Goal: Information Seeking & Learning: Learn about a topic

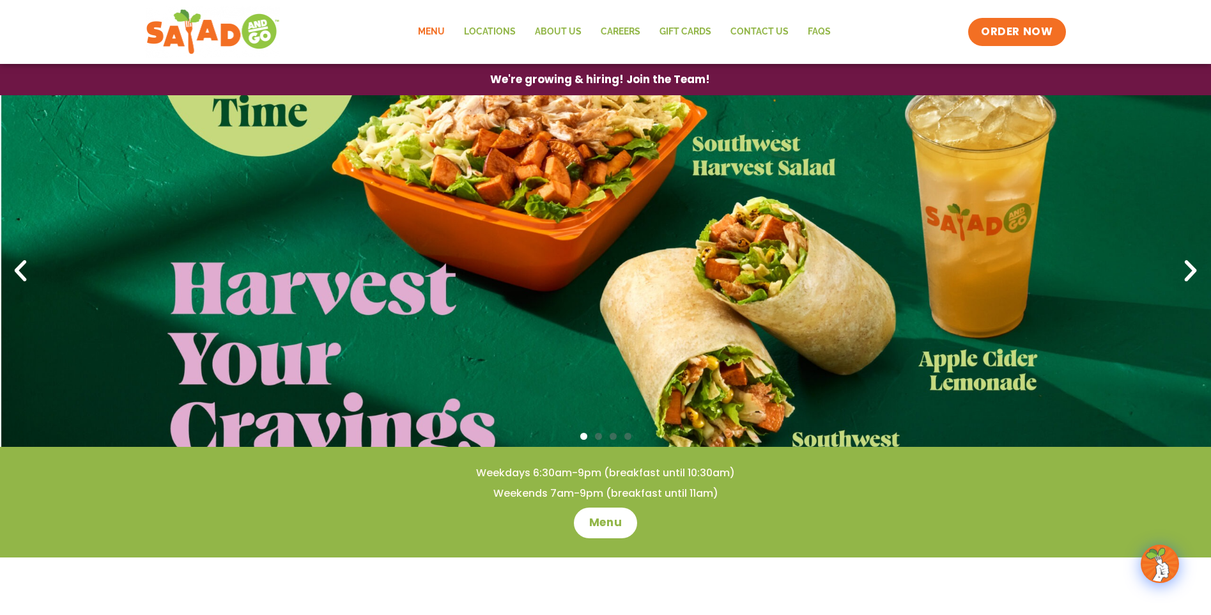
click at [427, 26] on link "Menu" at bounding box center [431, 31] width 46 height 29
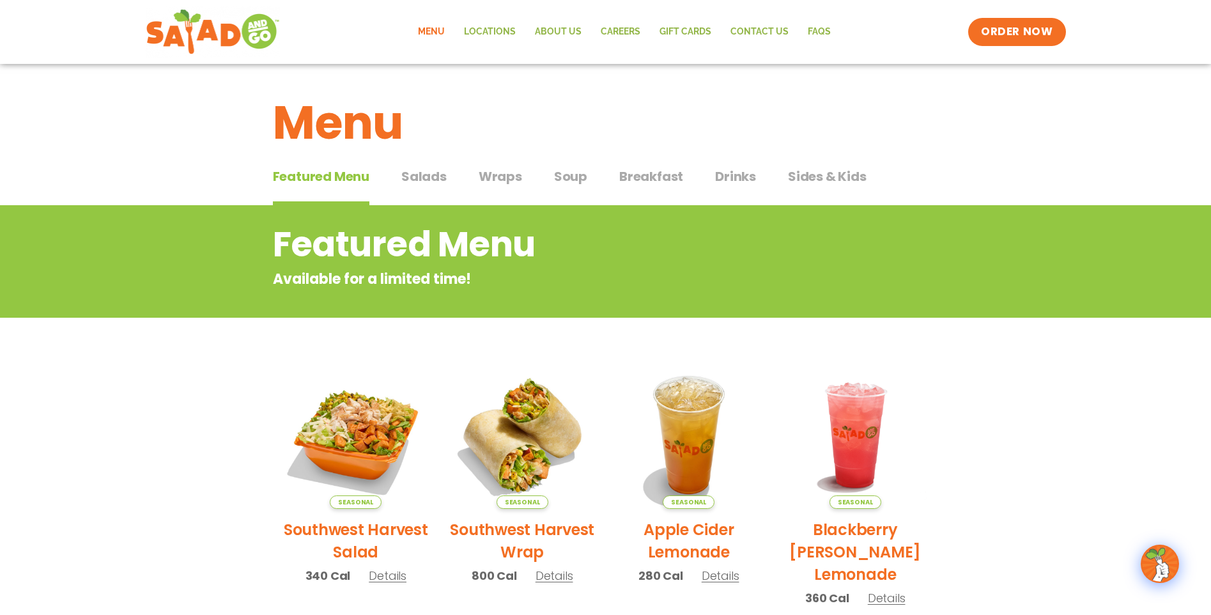
scroll to position [63, 0]
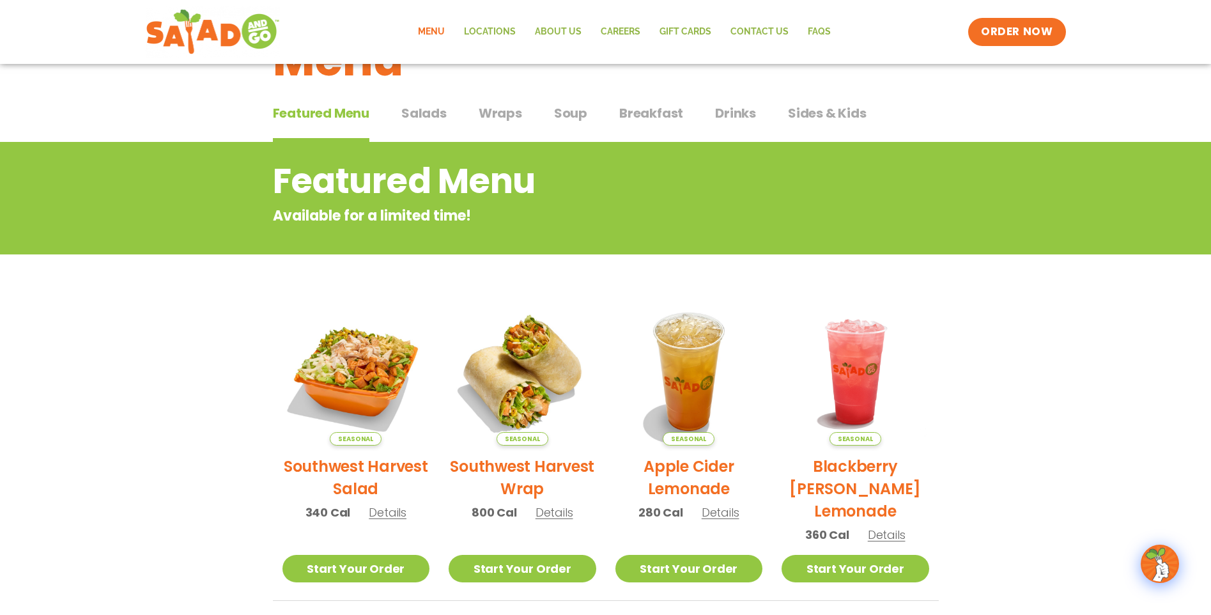
click at [365, 393] on img at bounding box center [356, 372] width 148 height 148
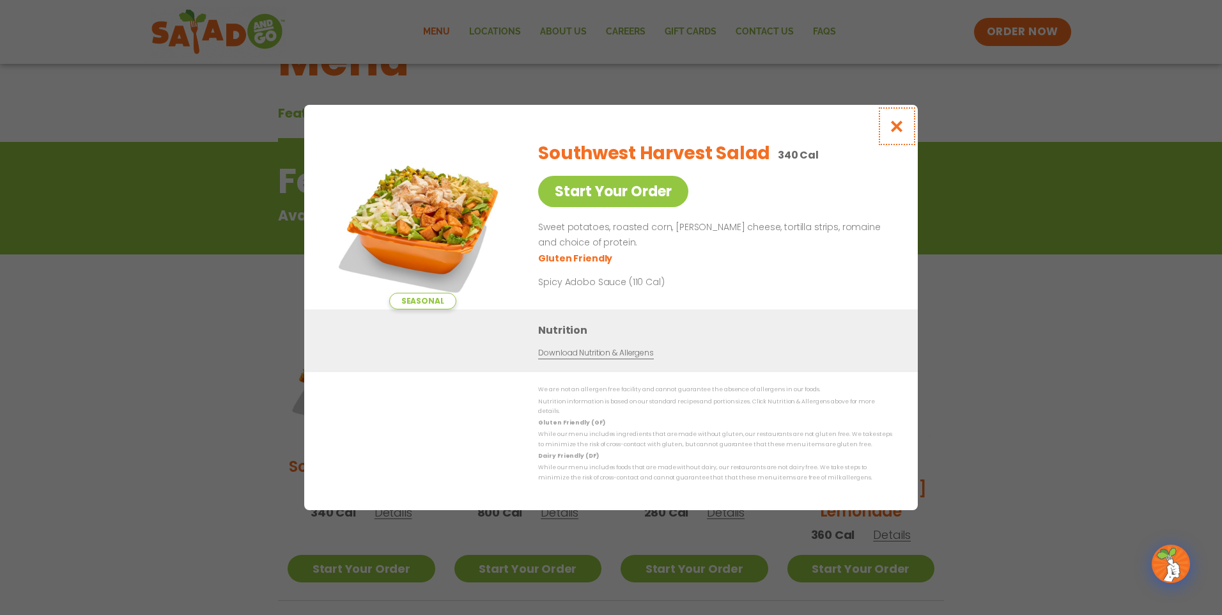
click at [895, 133] on icon "Close modal" at bounding box center [897, 125] width 16 height 13
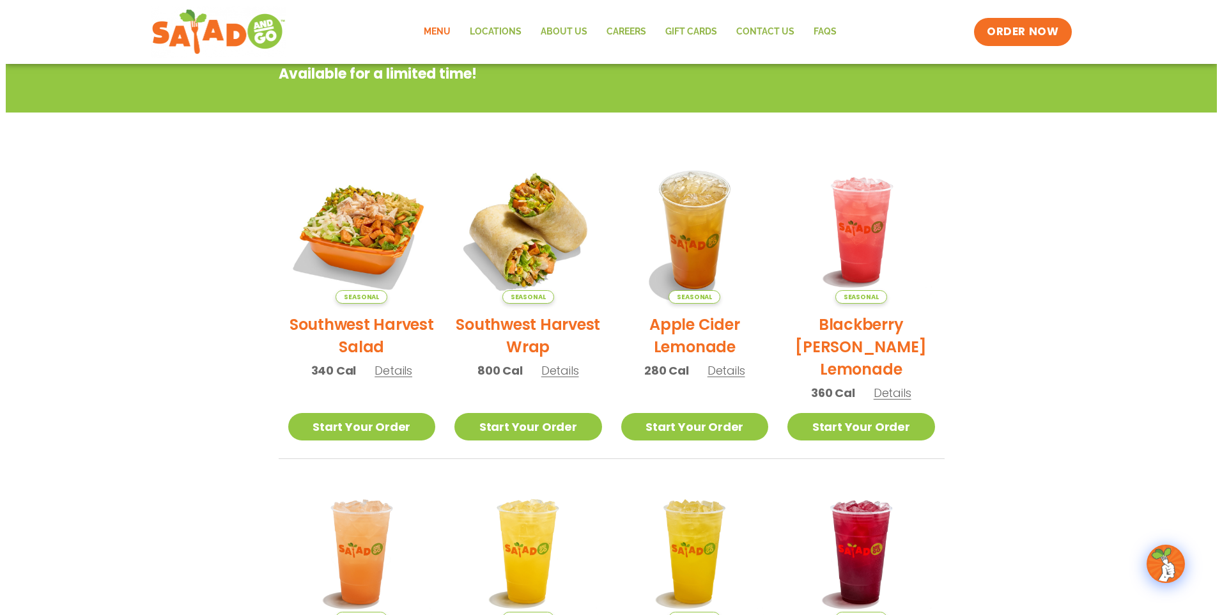
scroll to position [268, 0]
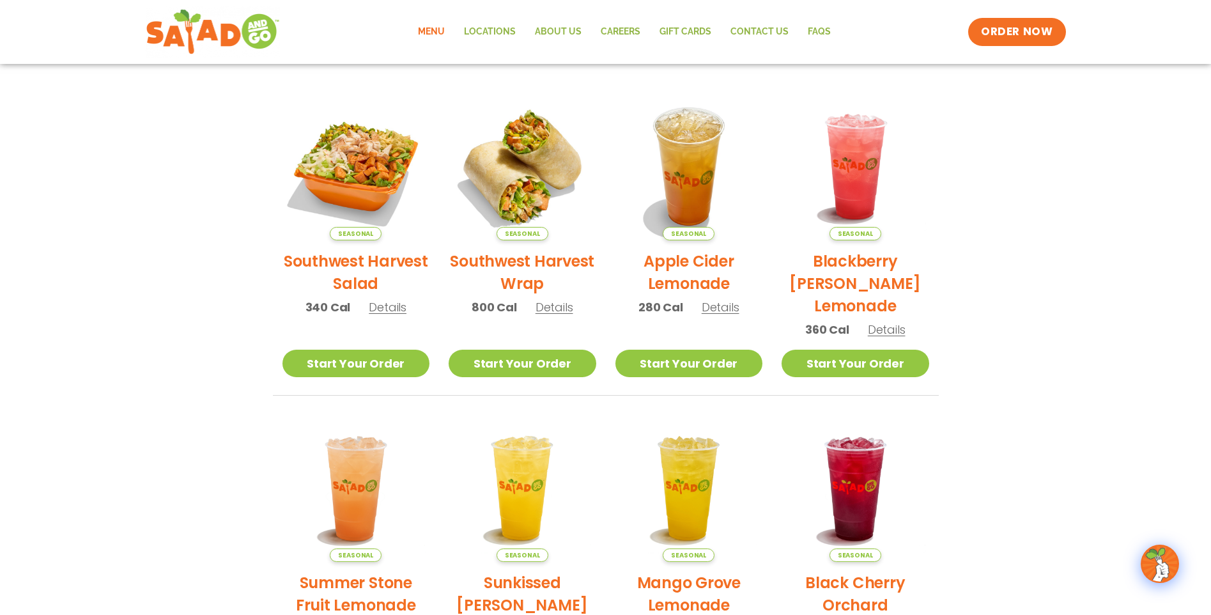
click at [719, 304] on span "Details" at bounding box center [721, 307] width 38 height 16
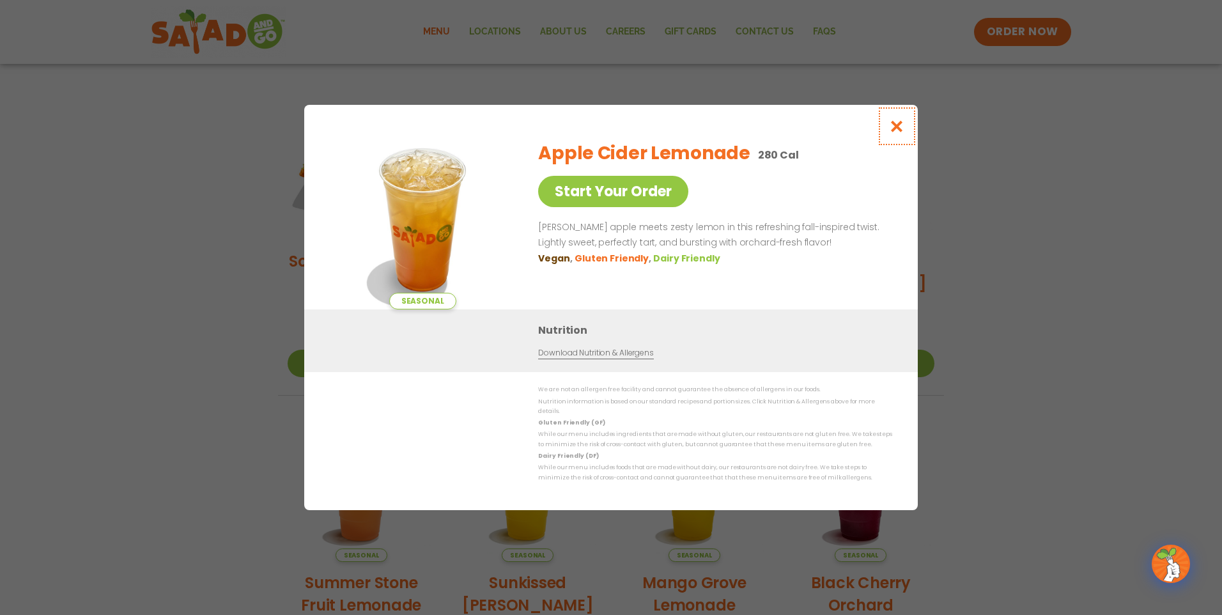
click at [896, 133] on icon "Close modal" at bounding box center [897, 125] width 16 height 13
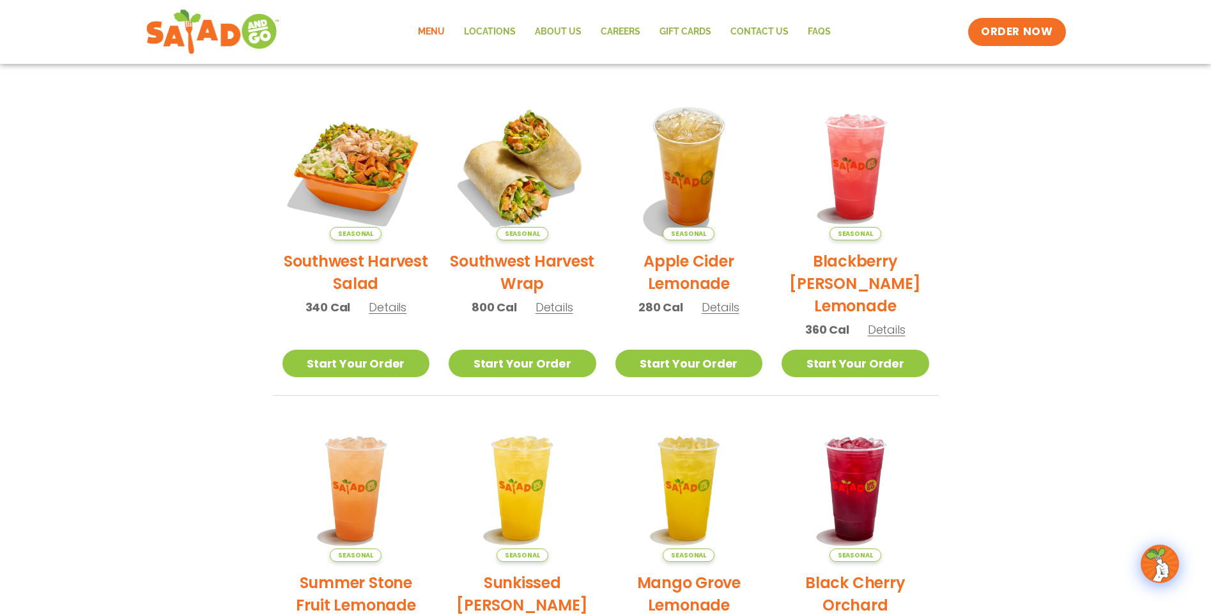
click at [388, 184] on img at bounding box center [356, 167] width 148 height 148
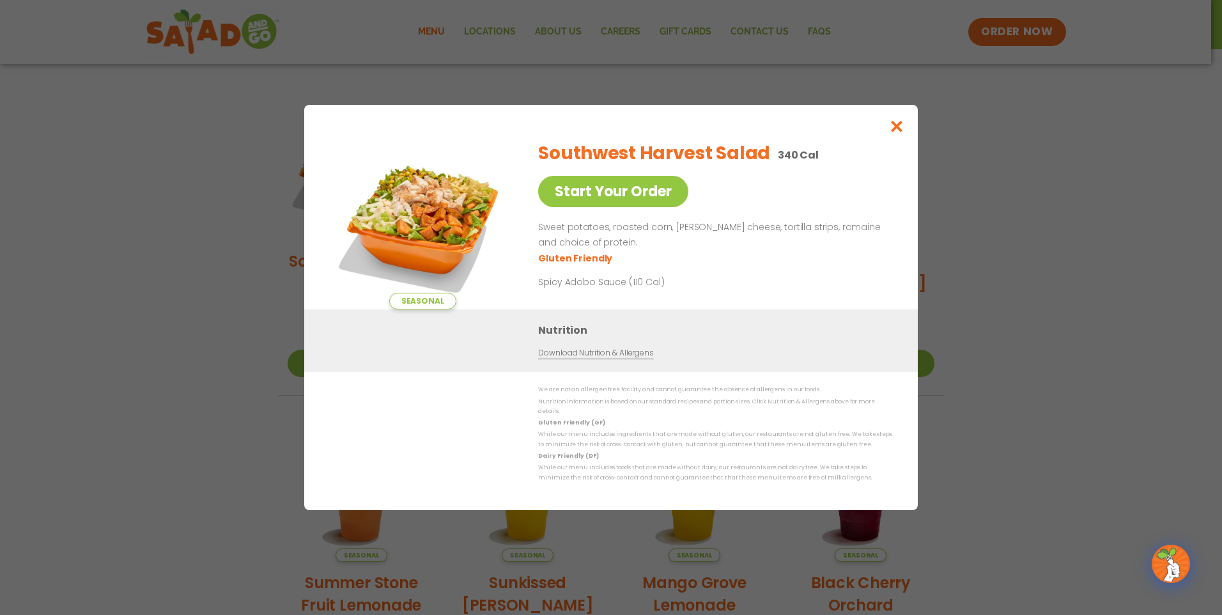
click at [664, 201] on link "Start Your Order" at bounding box center [613, 191] width 150 height 31
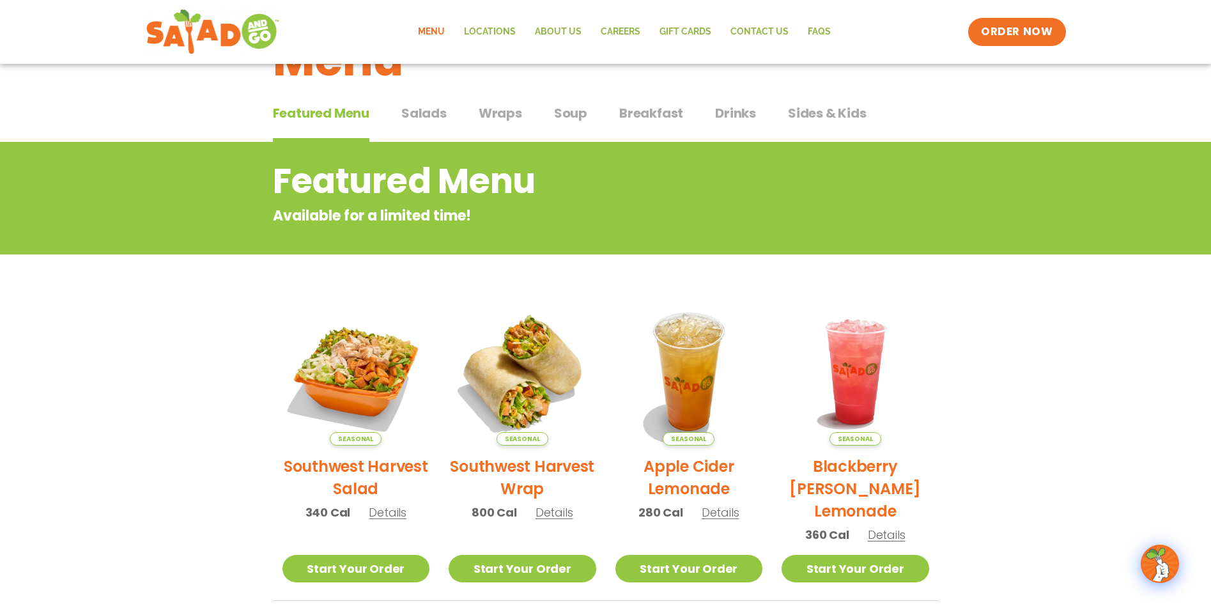
scroll to position [127, 0]
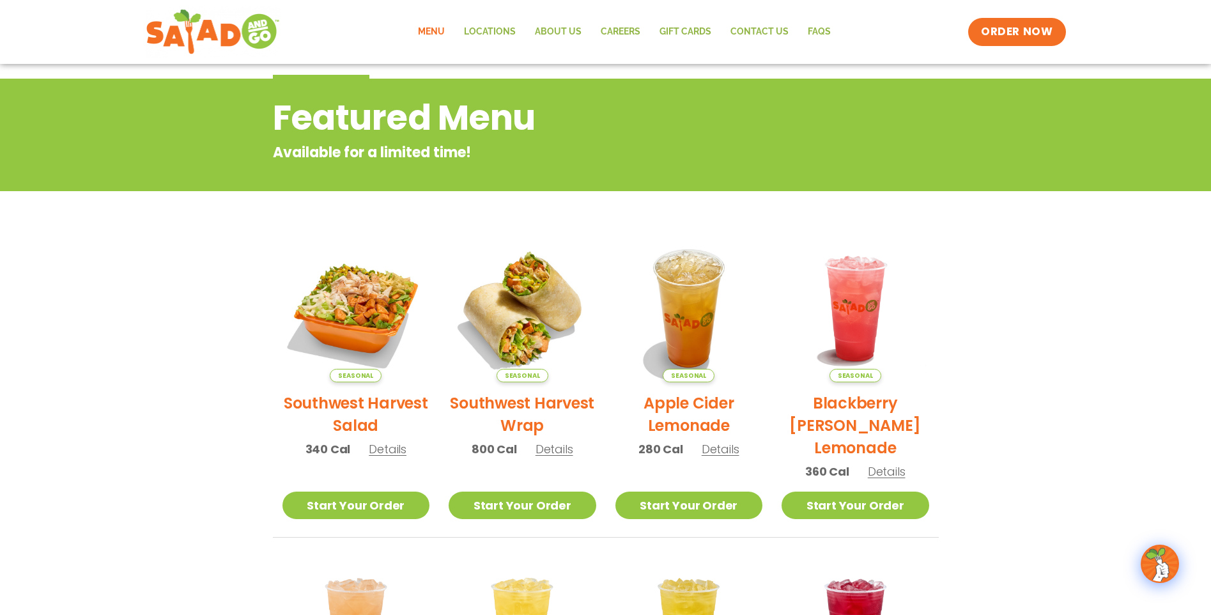
click at [369, 500] on link "Start Your Order" at bounding box center [356, 504] width 148 height 27
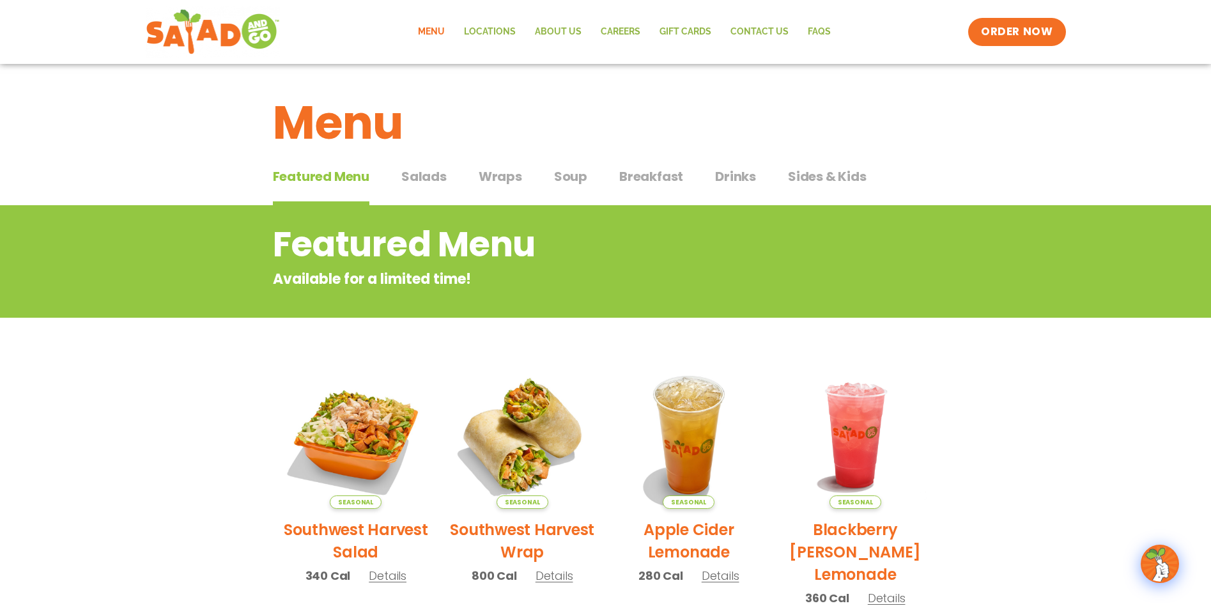
click at [505, 186] on button "Wraps Wraps" at bounding box center [500, 186] width 43 height 39
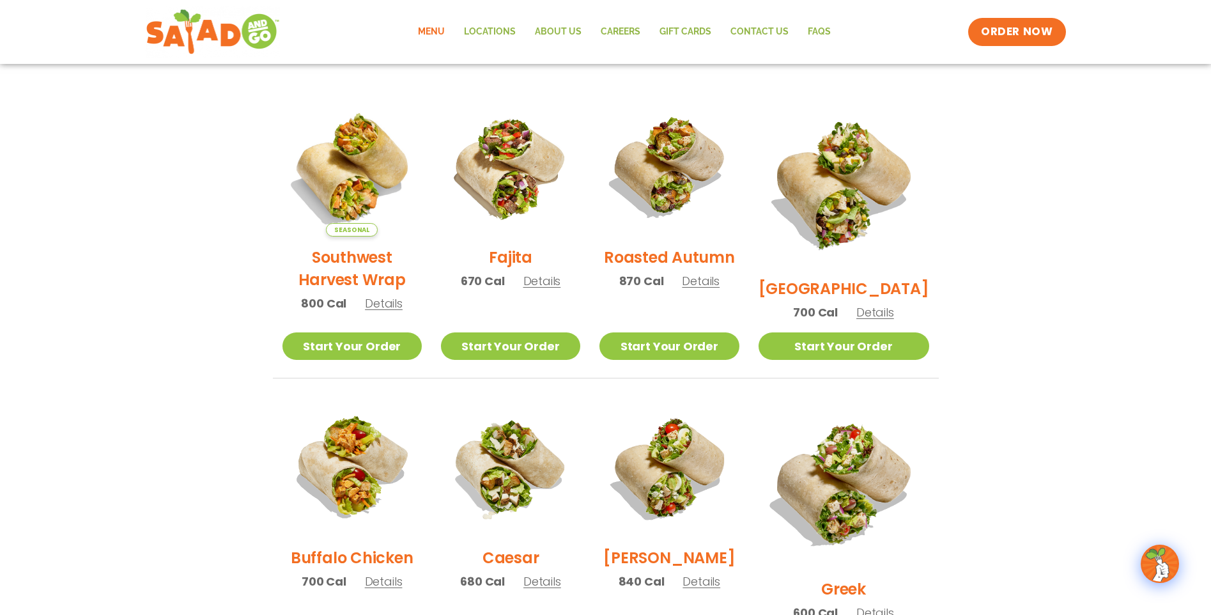
scroll to position [63, 0]
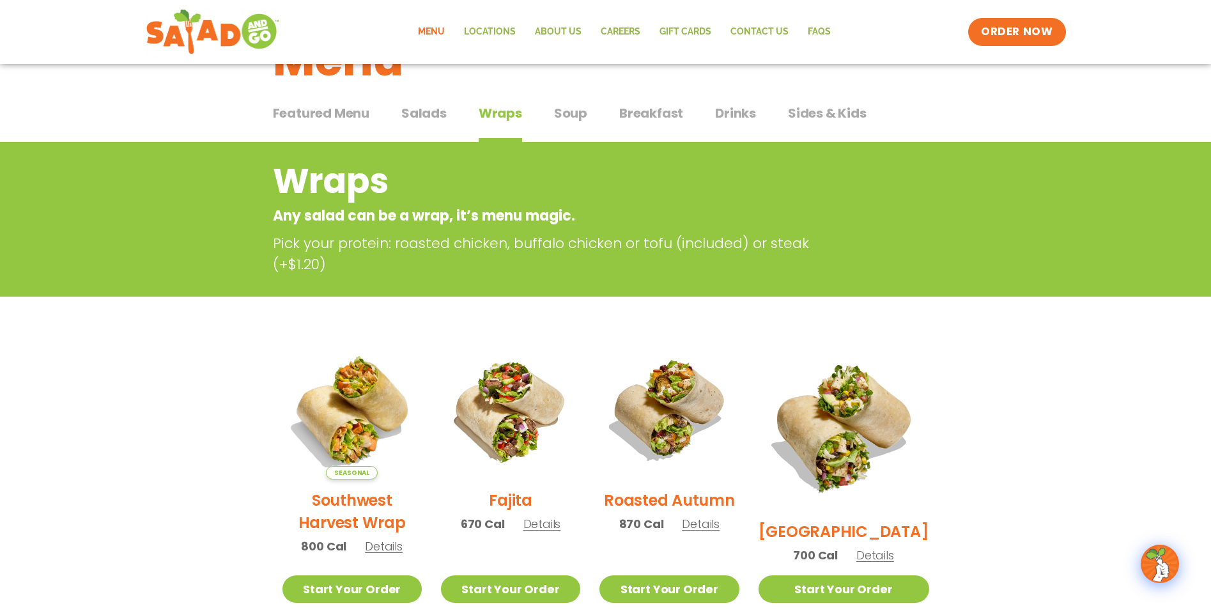
click at [653, 112] on span "Breakfast" at bounding box center [651, 113] width 64 height 19
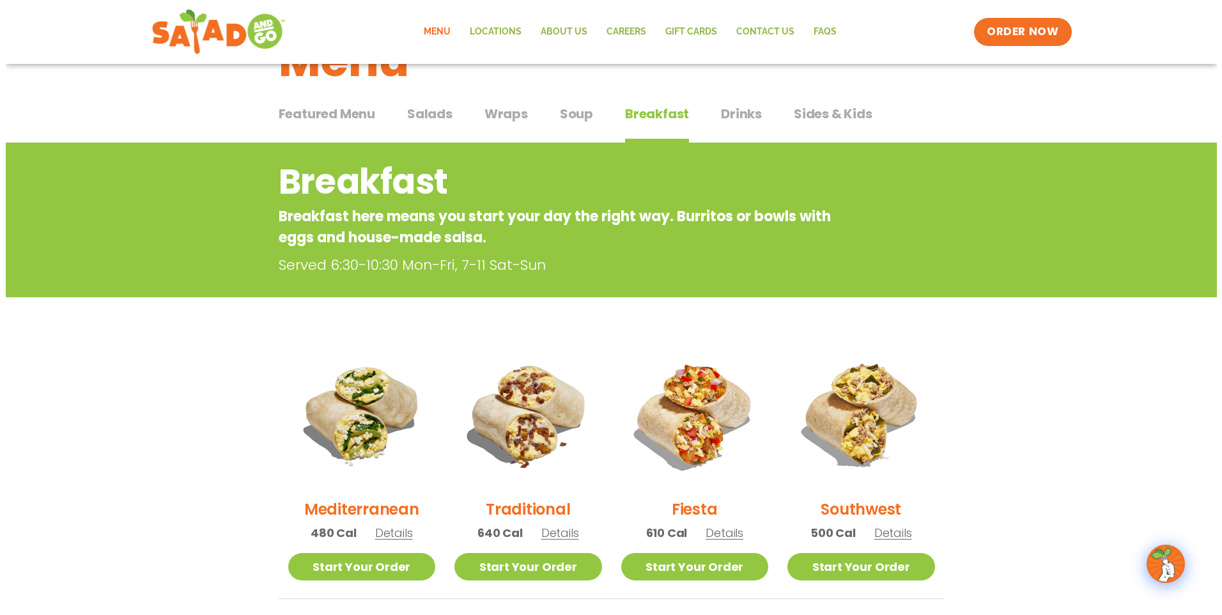
scroll to position [62, 0]
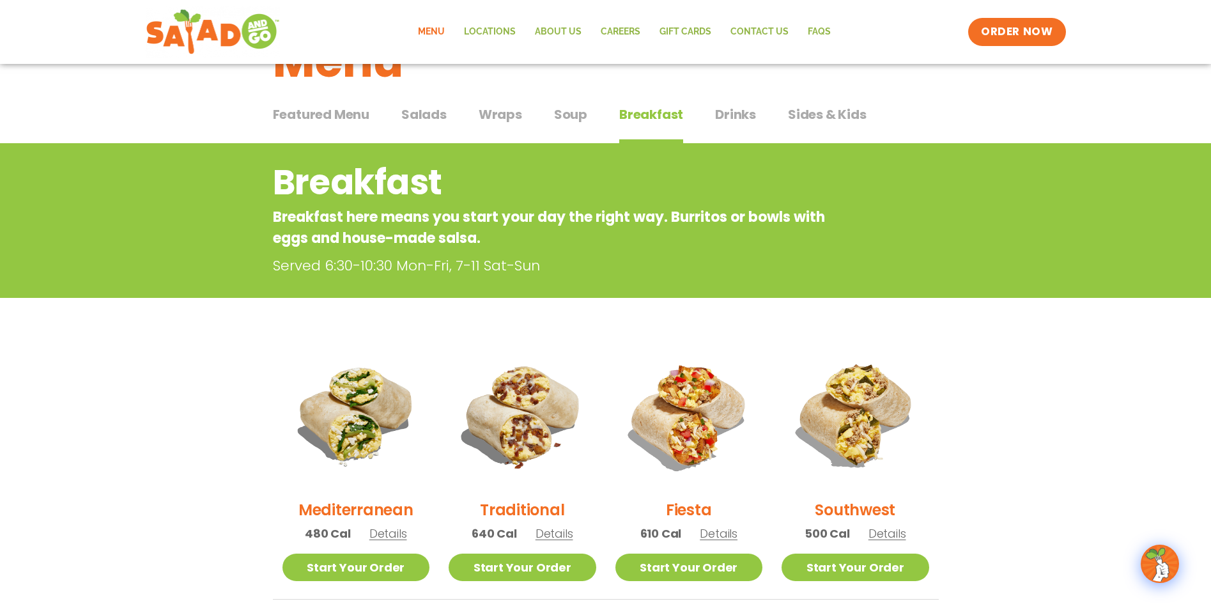
click at [718, 537] on span "Details" at bounding box center [719, 533] width 38 height 16
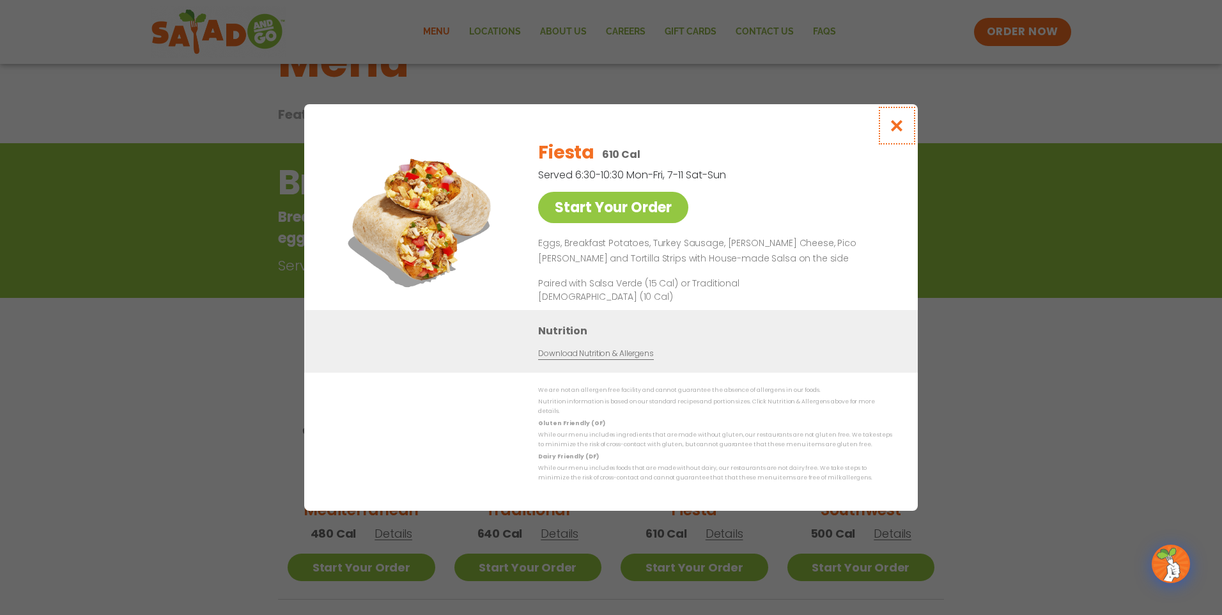
click at [898, 130] on icon "Close modal" at bounding box center [897, 125] width 16 height 13
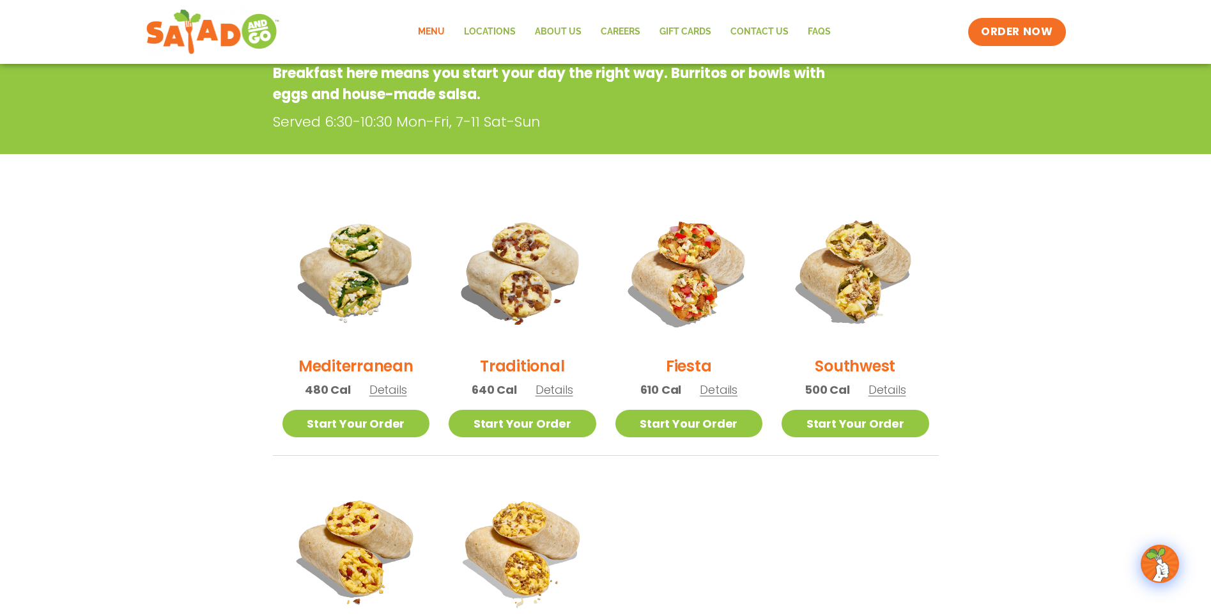
scroll to position [0, 0]
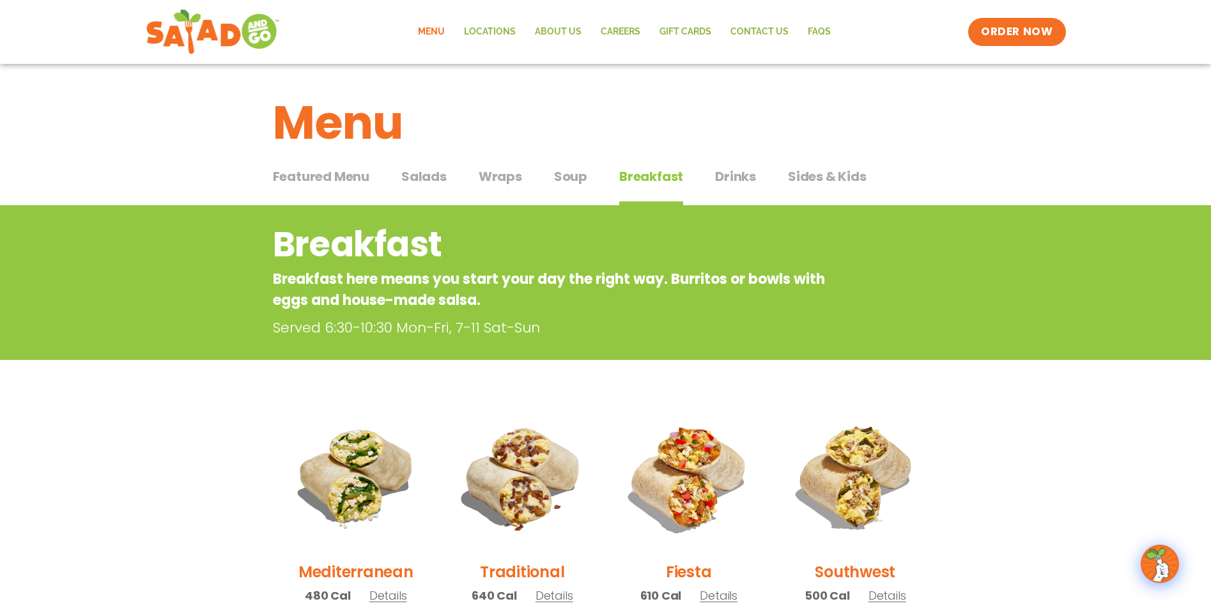
click at [575, 180] on span "Soup" at bounding box center [570, 176] width 33 height 19
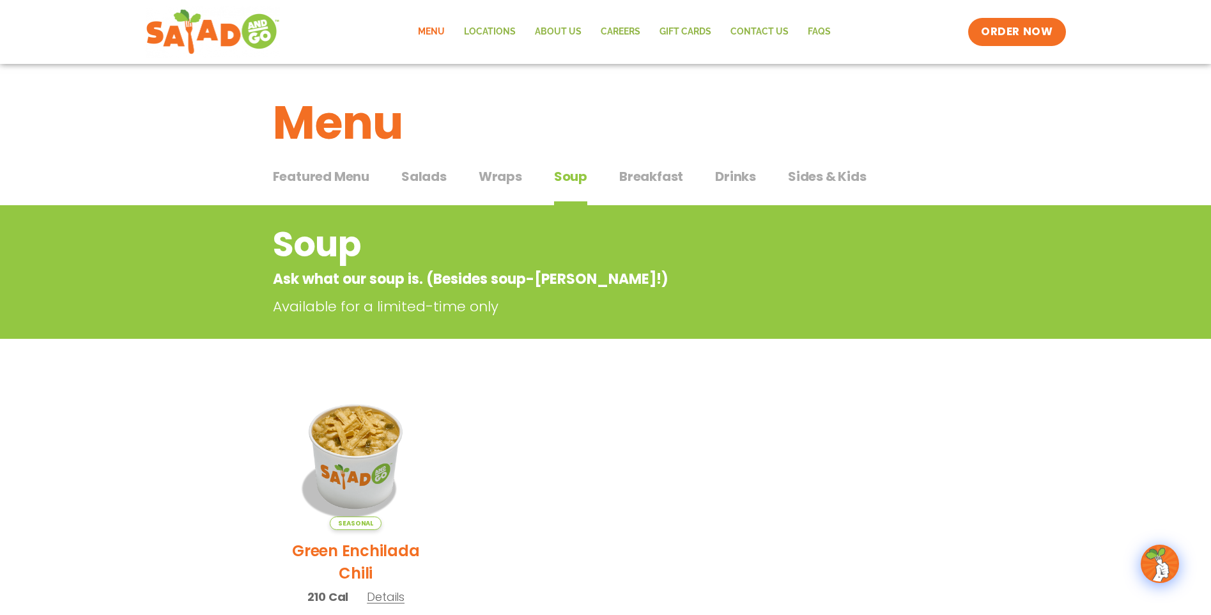
click at [493, 180] on span "Wraps" at bounding box center [500, 176] width 43 height 19
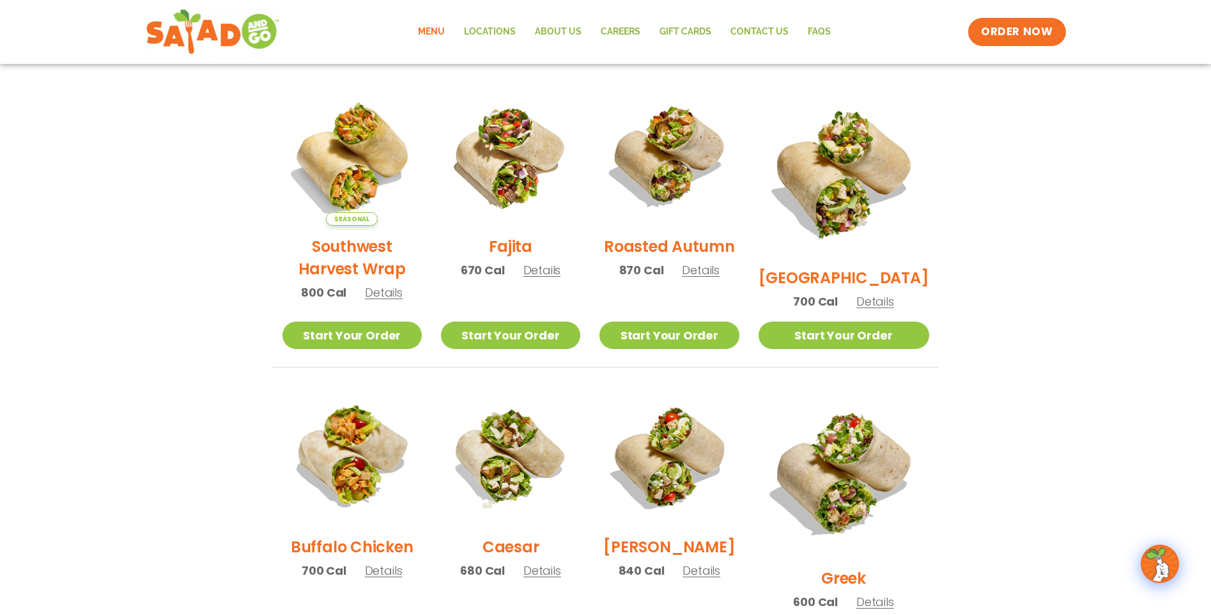
scroll to position [318, 0]
click at [388, 578] on span "Details" at bounding box center [384, 570] width 38 height 16
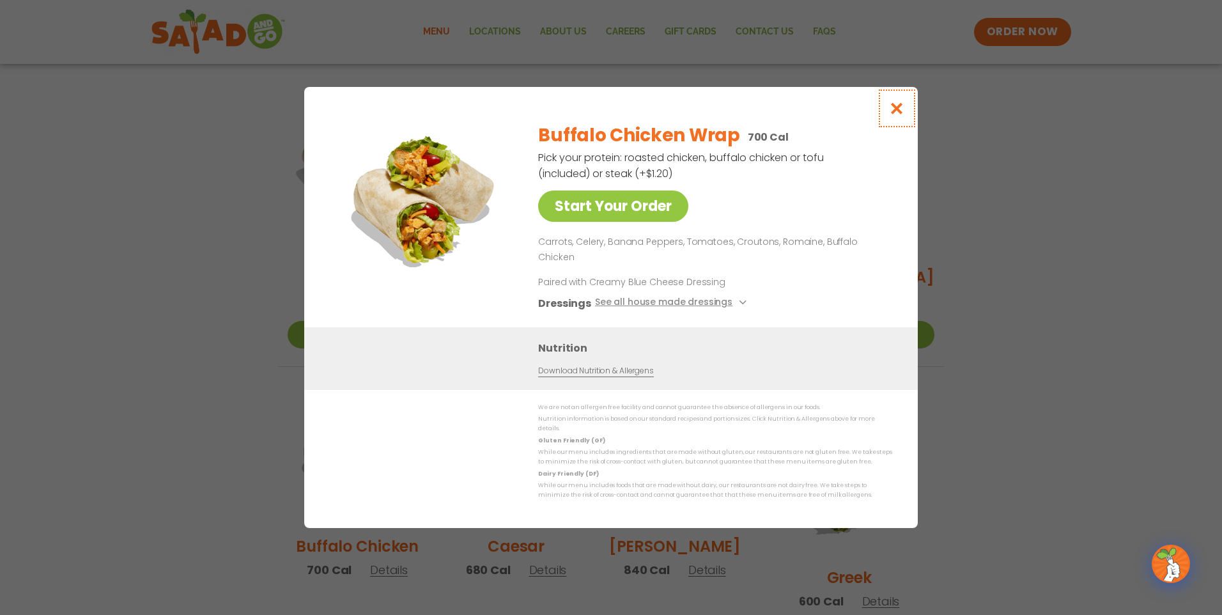
click at [894, 115] on icon "Close modal" at bounding box center [897, 108] width 16 height 13
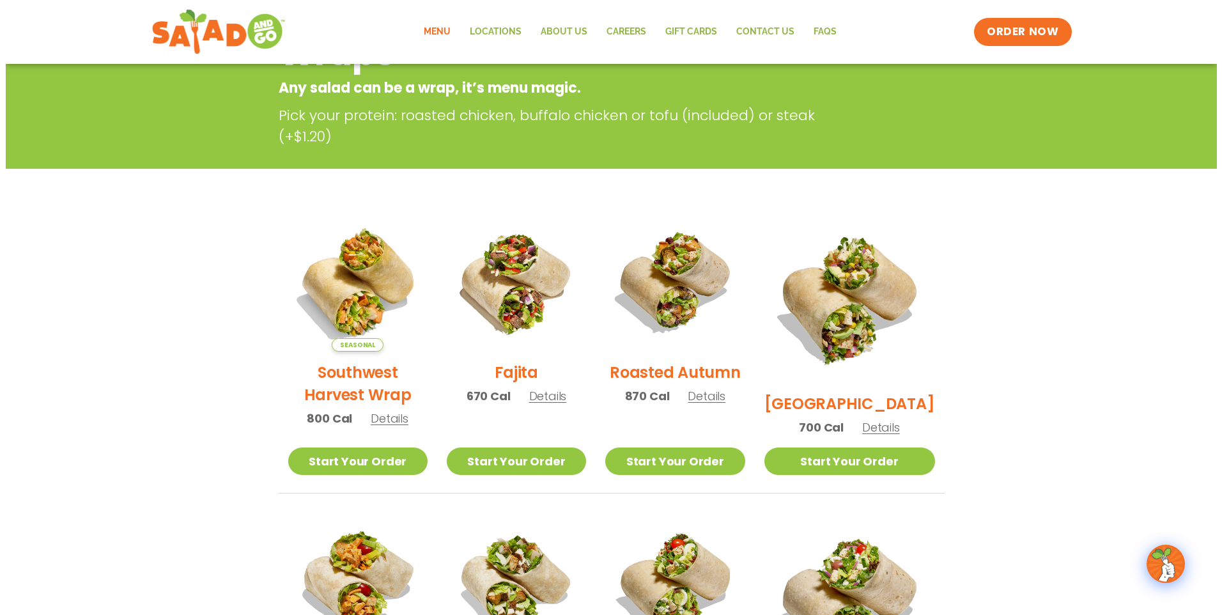
scroll to position [190, 0]
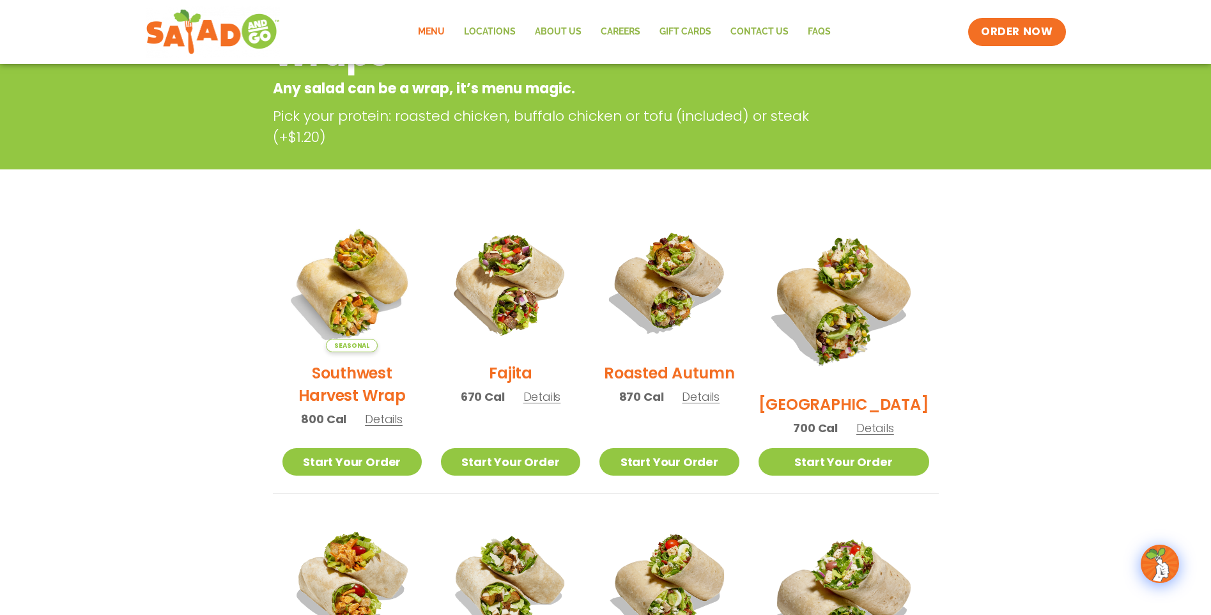
click at [381, 424] on span "Details" at bounding box center [384, 419] width 38 height 16
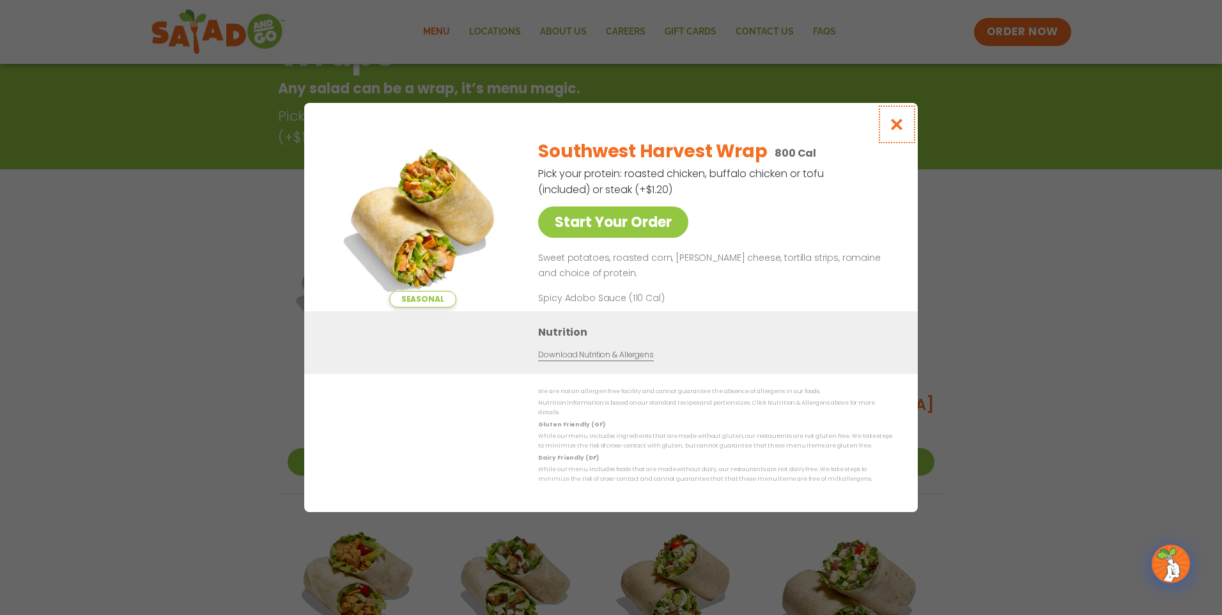
click at [900, 131] on icon "Close modal" at bounding box center [897, 124] width 16 height 13
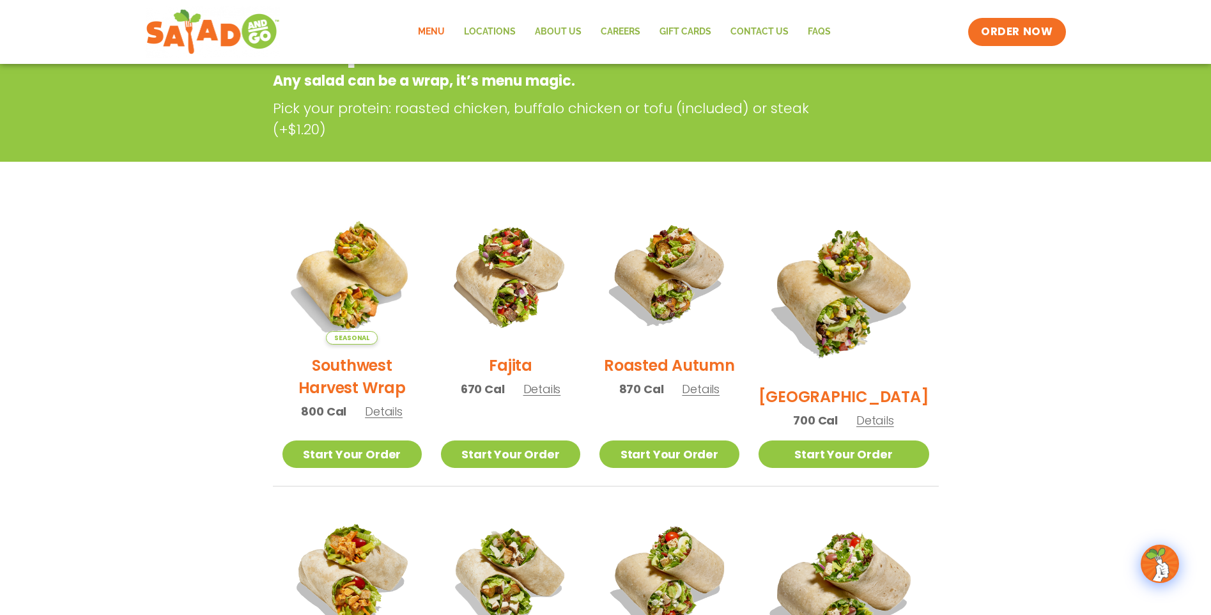
scroll to position [205, 0]
